Goal: Task Accomplishment & Management: Use online tool/utility

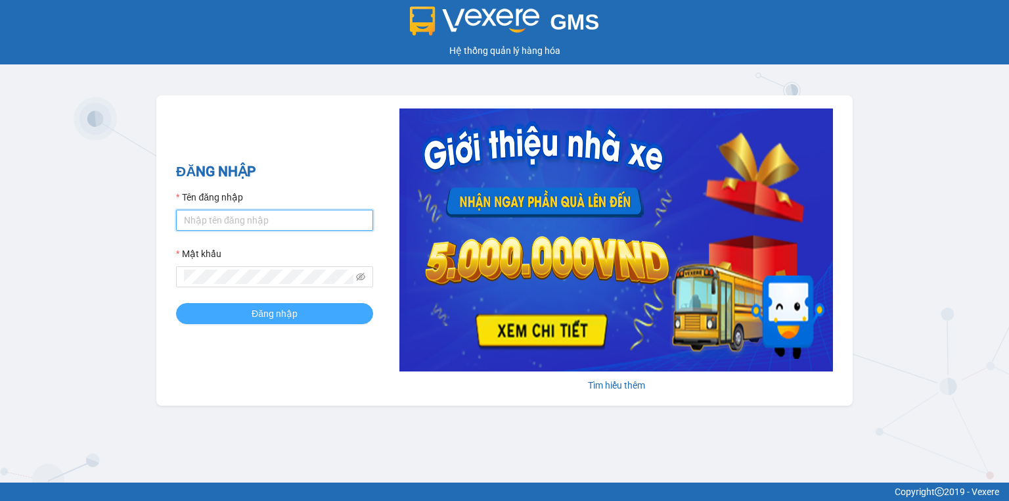
type input "bagacamauca3.tuanhung"
click at [326, 315] on button "Đăng nhập" at bounding box center [274, 313] width 197 height 21
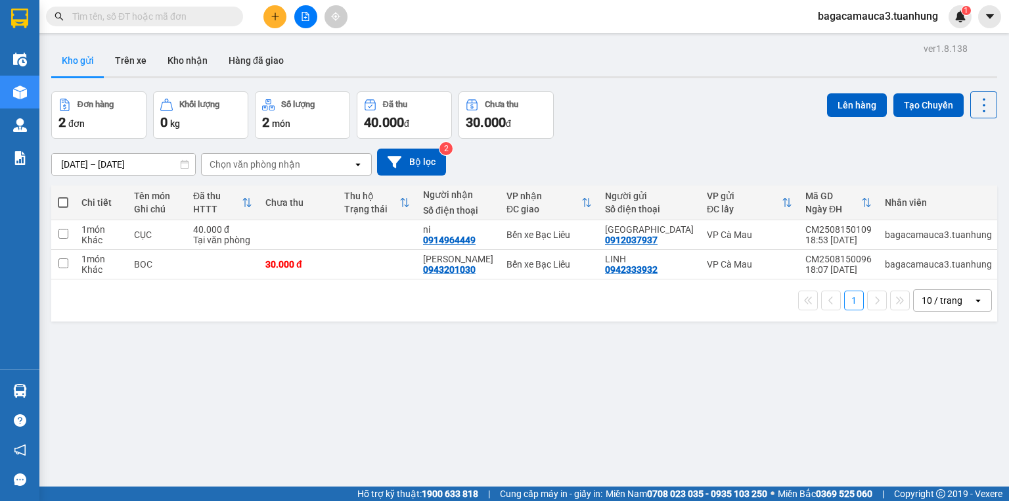
click at [851, 11] on span "bagacamauca3.tuanhung" at bounding box center [877, 16] width 141 height 16
click at [903, 45] on span "Đăng xuất" at bounding box center [884, 41] width 112 height 14
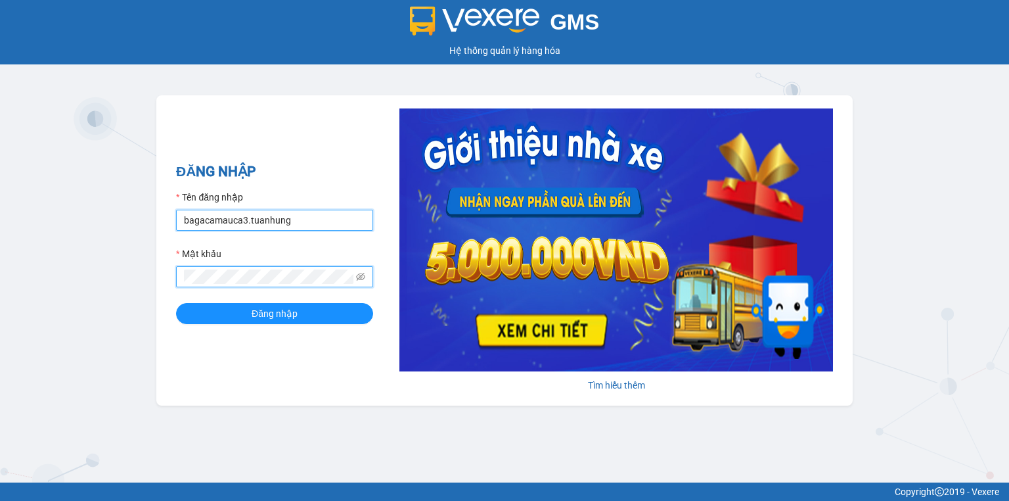
type input "bagacamauca1.tuanhung"
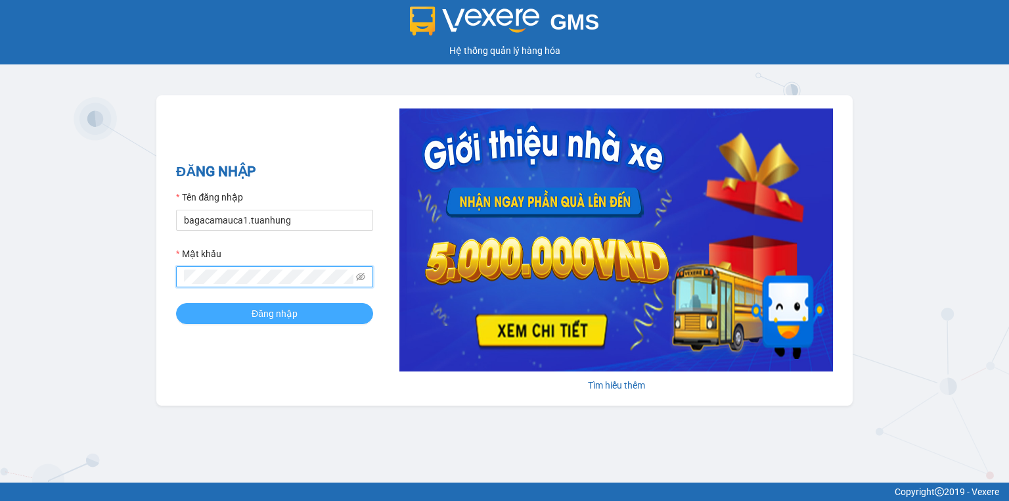
click at [313, 317] on button "Đăng nhập" at bounding box center [274, 313] width 197 height 21
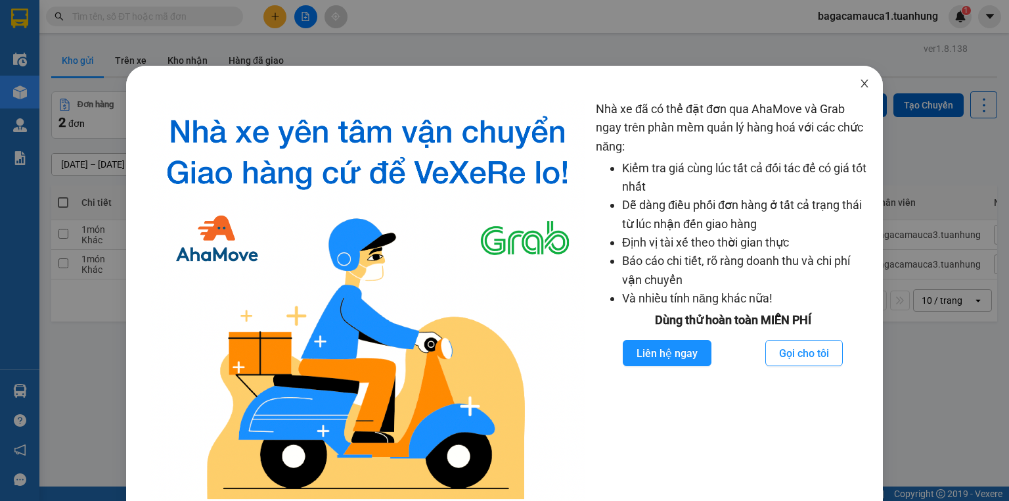
click at [859, 79] on icon "close" at bounding box center [864, 83] width 11 height 11
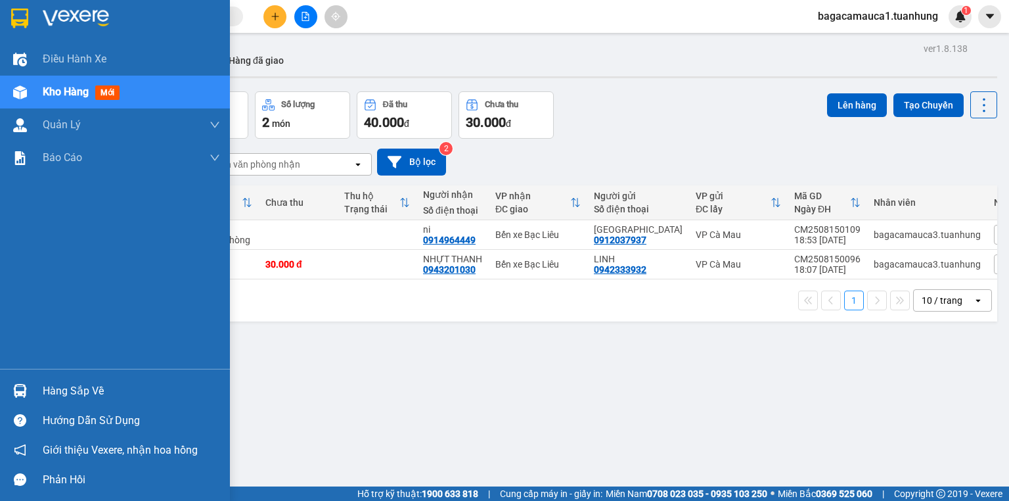
click at [84, 386] on div "Hàng sắp về" at bounding box center [131, 391] width 177 height 20
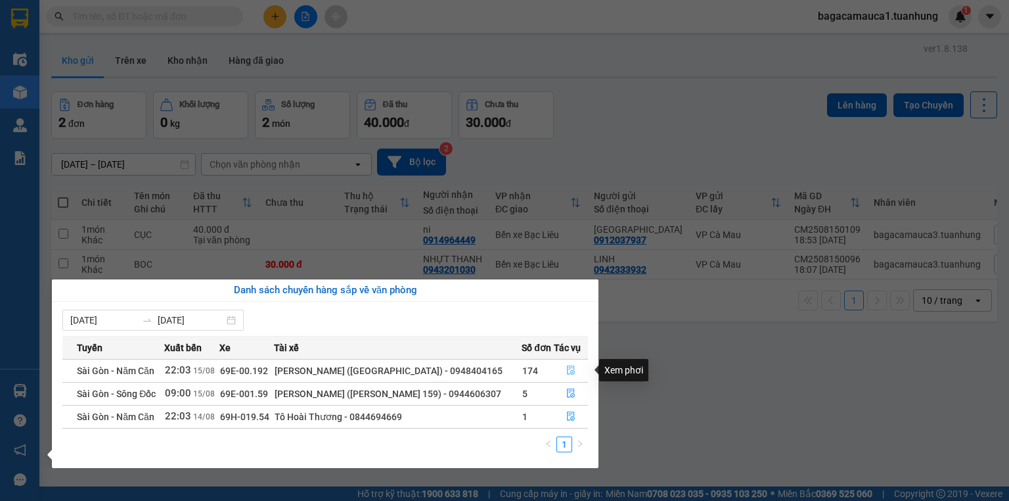
click at [570, 371] on icon "file-done" at bounding box center [571, 370] width 8 height 9
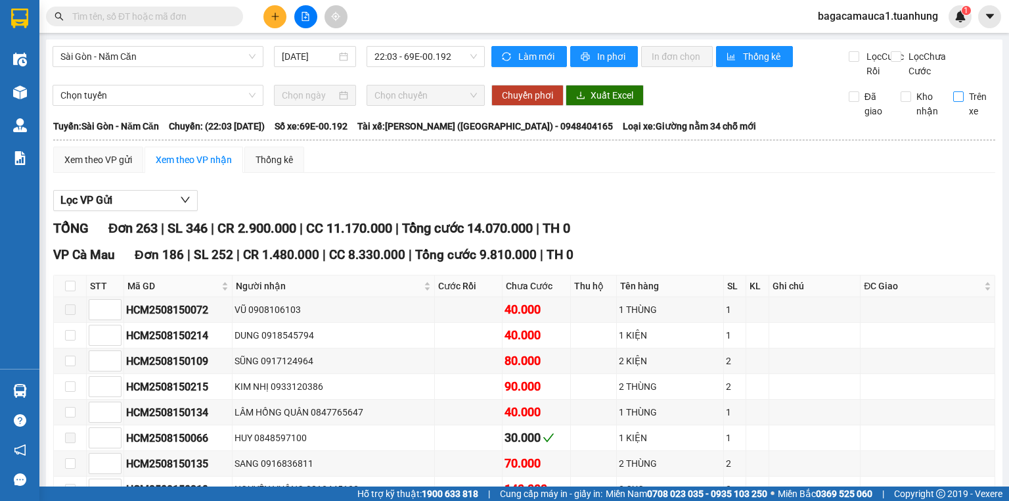
click at [953, 102] on input "Trên xe" at bounding box center [958, 96] width 11 height 11
checkbox input "true"
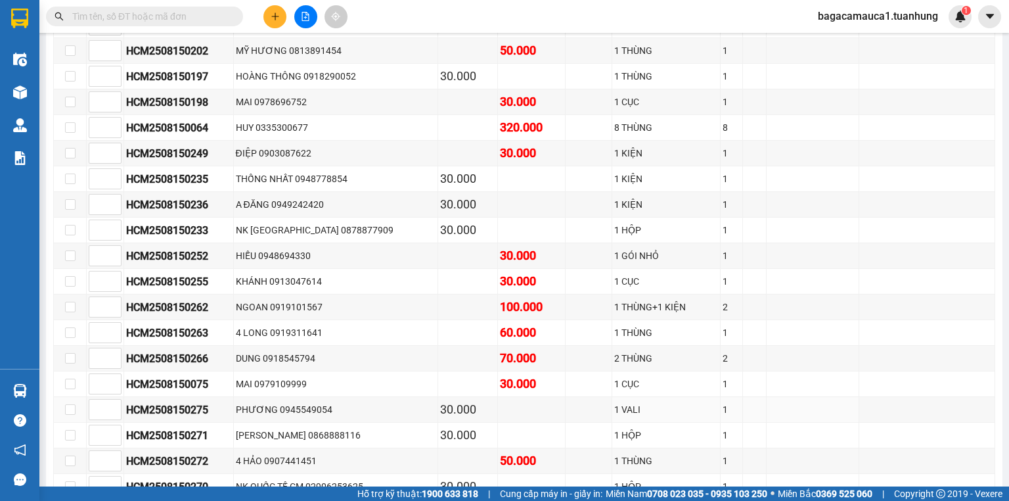
scroll to position [4257, 0]
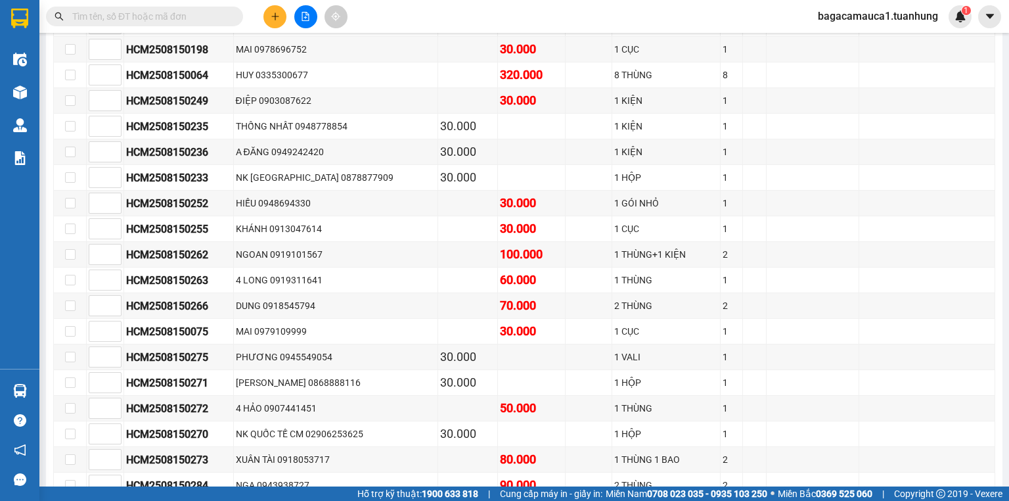
click at [208, 13] on input "text" at bounding box center [149, 16] width 155 height 14
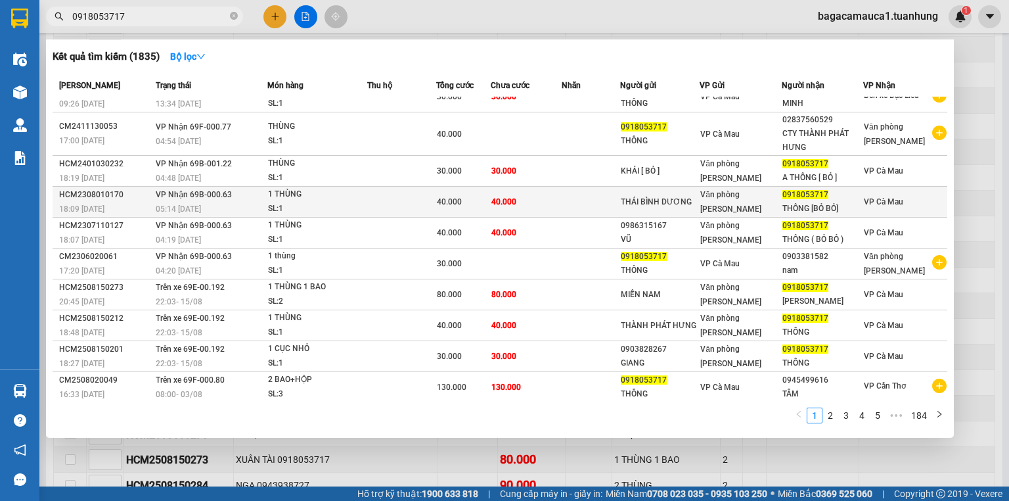
scroll to position [0, 0]
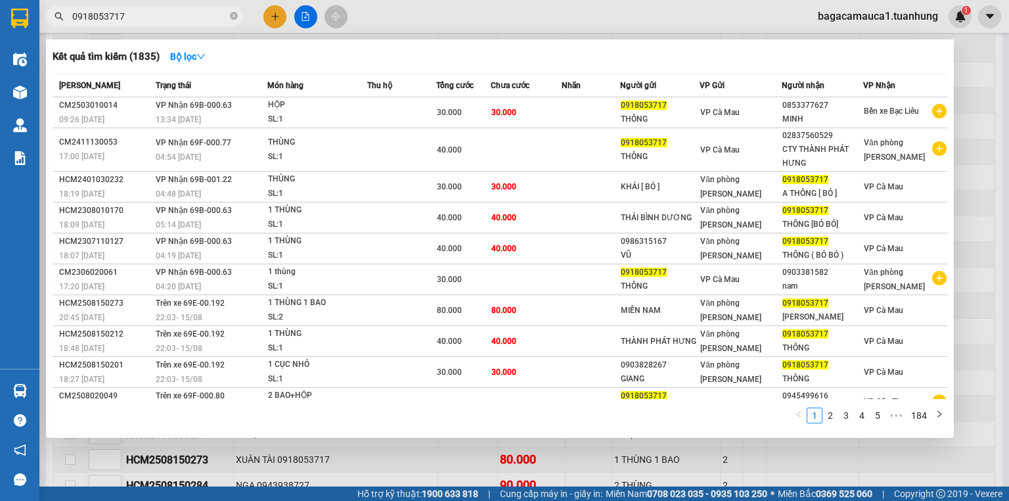
type input "0918053717"
click at [238, 17] on span "0918053717" at bounding box center [144, 17] width 197 height 20
click at [230, 18] on icon "close-circle" at bounding box center [234, 16] width 8 height 8
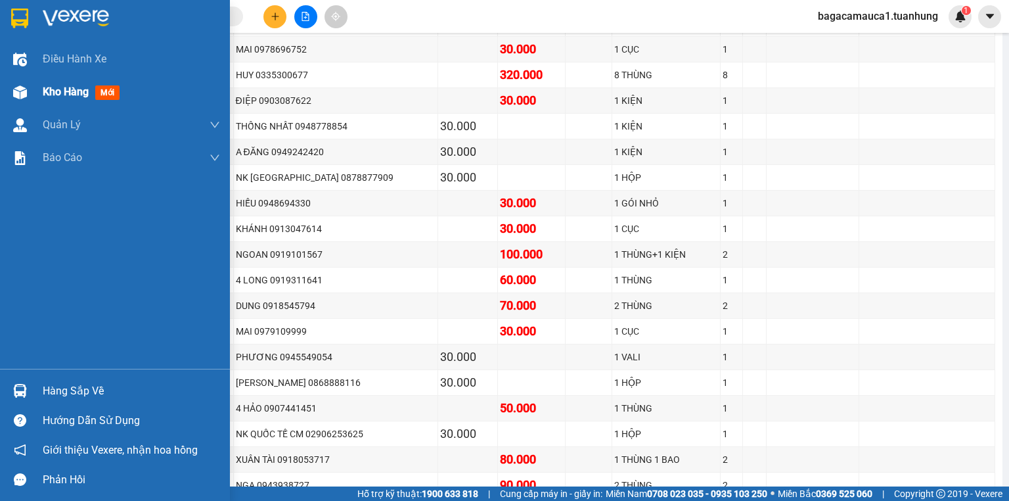
click at [64, 85] on span "Kho hàng" at bounding box center [66, 91] width 46 height 12
